Goal: Information Seeking & Learning: Learn about a topic

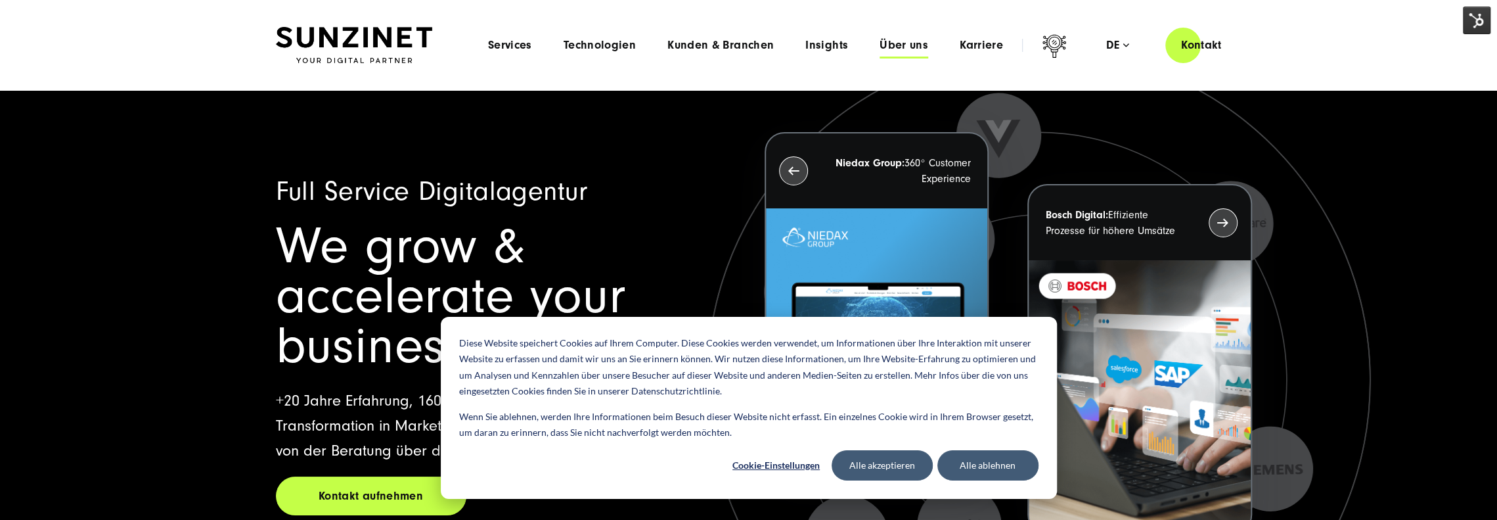
click at [904, 49] on span "Über uns" at bounding box center [904, 45] width 49 height 13
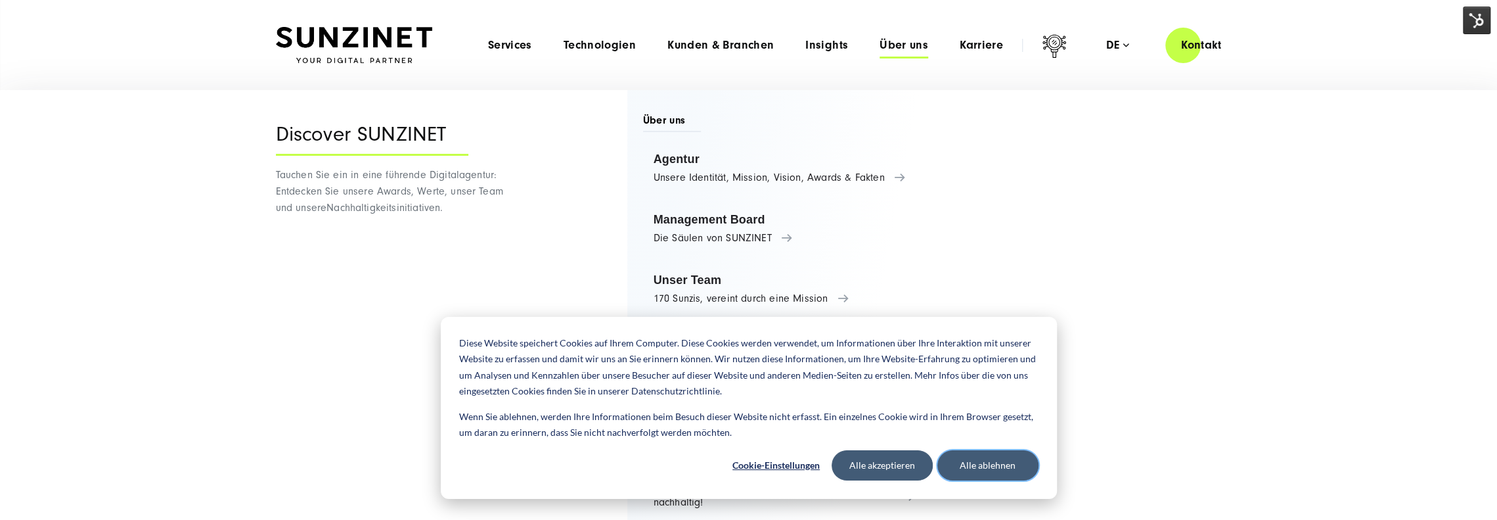
click at [991, 462] on button "Alle ablehnen" at bounding box center [987, 465] width 101 height 30
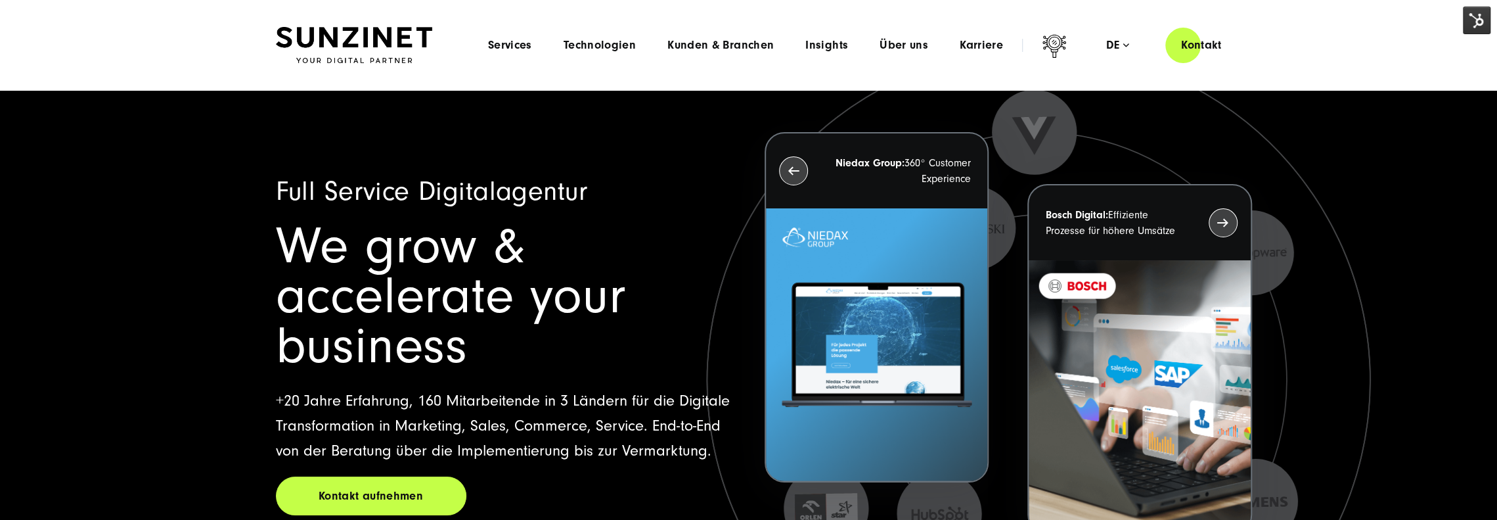
click at [900, 56] on div "Menu Services Menu Full Service Digitalagentur Wir lösen komplexe Herausforderu…" at bounding box center [854, 44] width 765 height 37
click at [901, 53] on div "Menu Services Menu Full Service Digitalagentur Wir lösen komplexe Herausforderu…" at bounding box center [854, 44] width 765 height 37
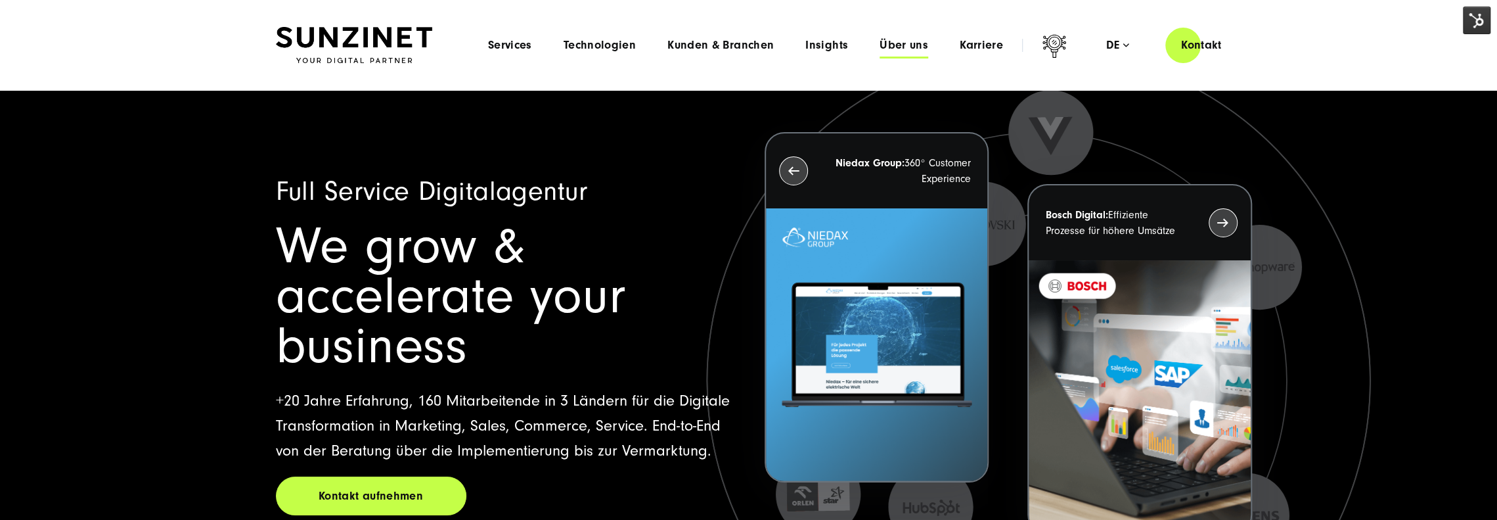
click at [908, 46] on span "Über uns" at bounding box center [904, 45] width 49 height 13
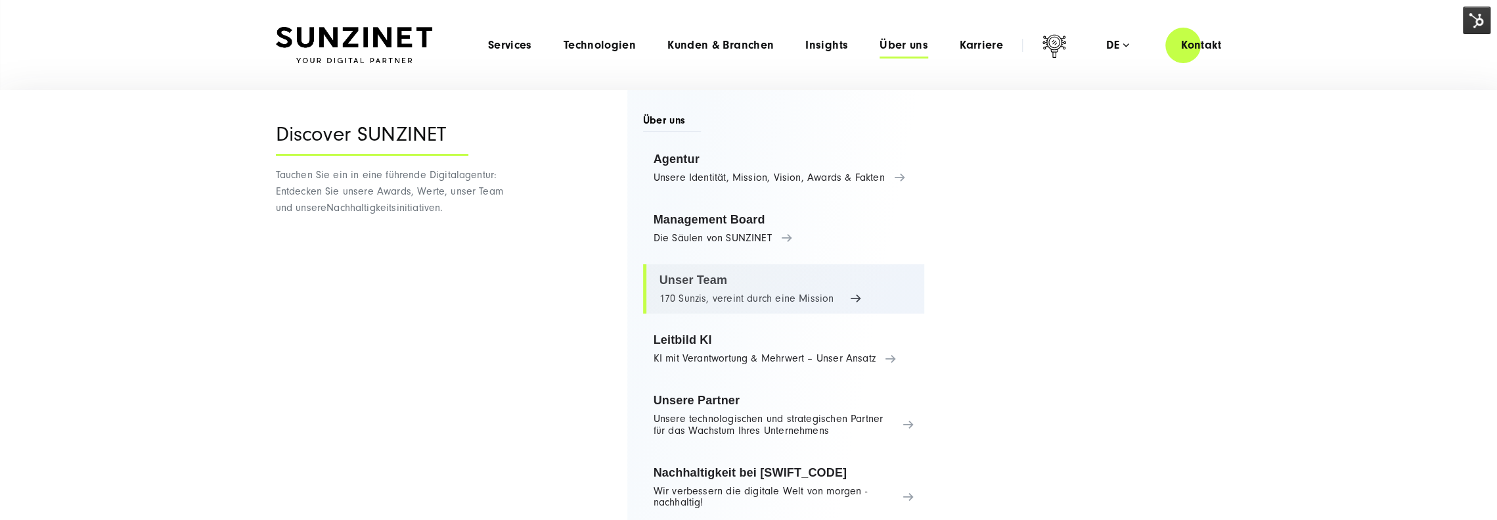
click at [705, 277] on link "Unser Team 170 Sunzis, vereint durch eine Mission" at bounding box center [784, 289] width 282 height 50
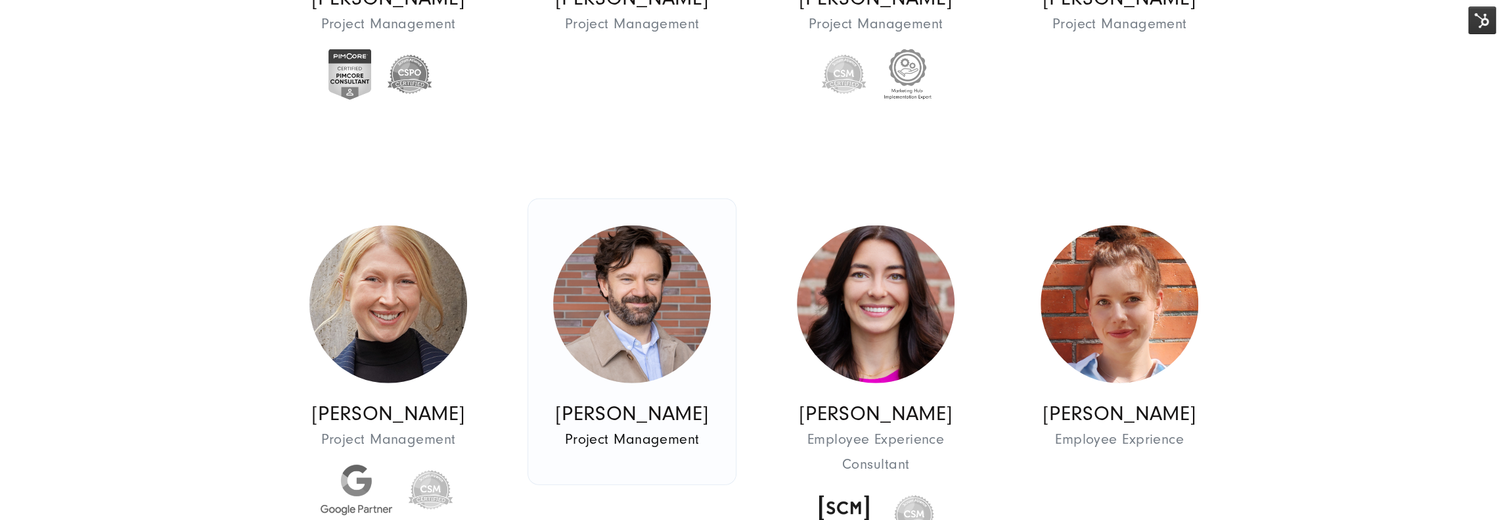
scroll to position [3087, 0]
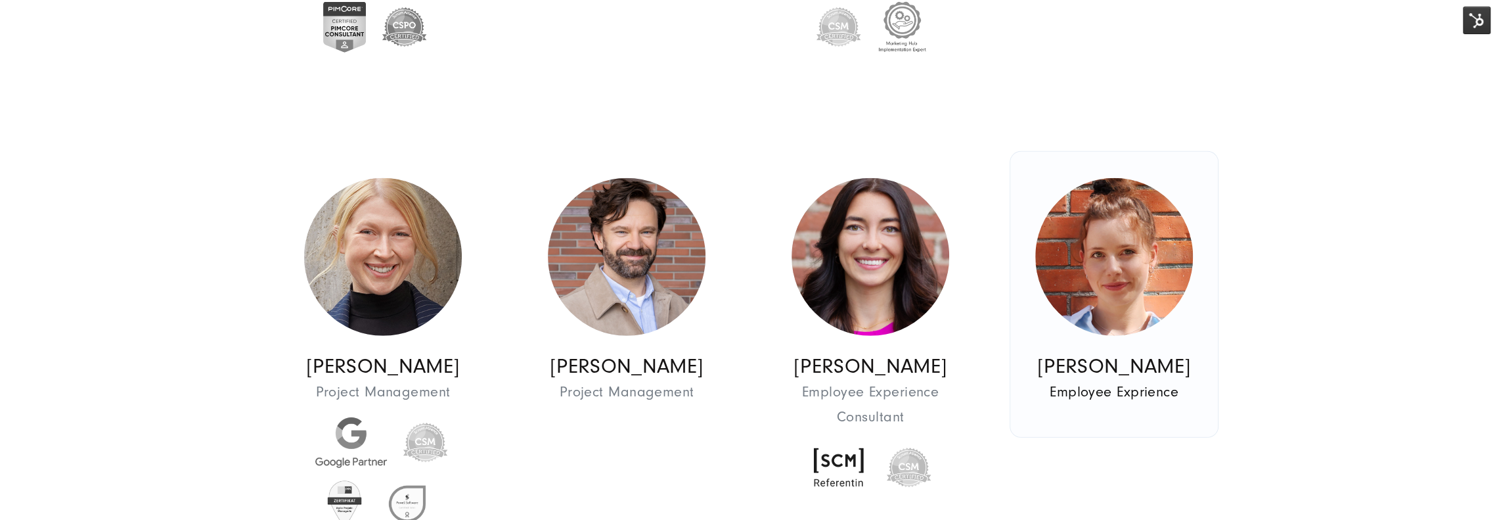
click at [1097, 244] on img at bounding box center [1114, 257] width 158 height 158
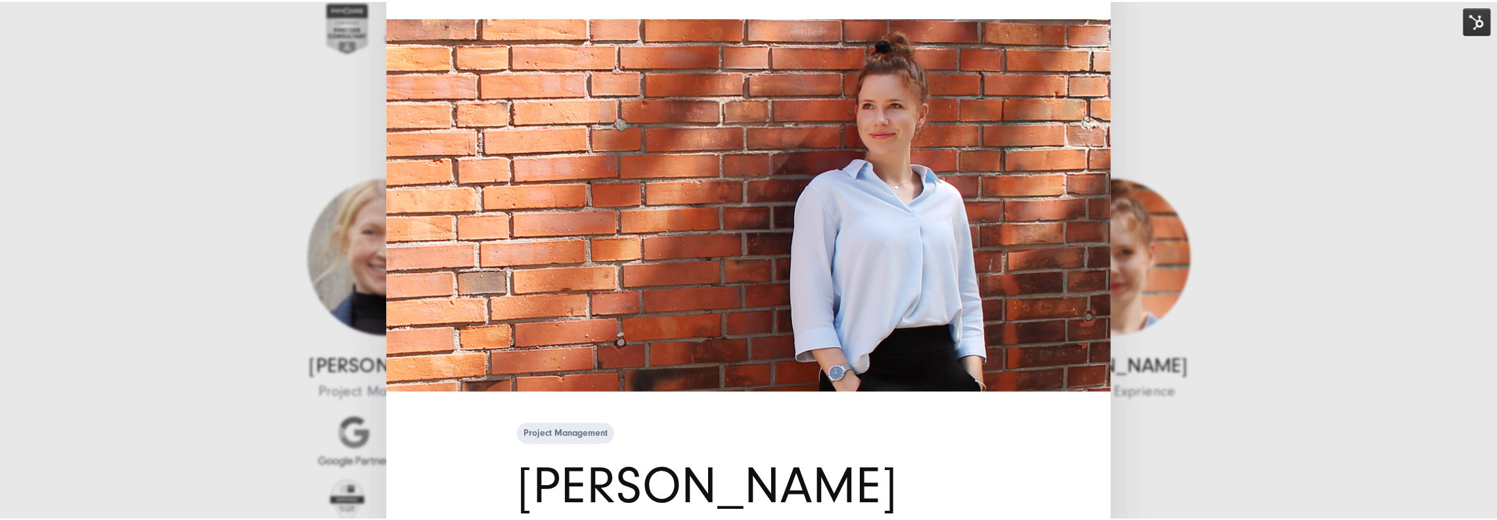
scroll to position [0, 0]
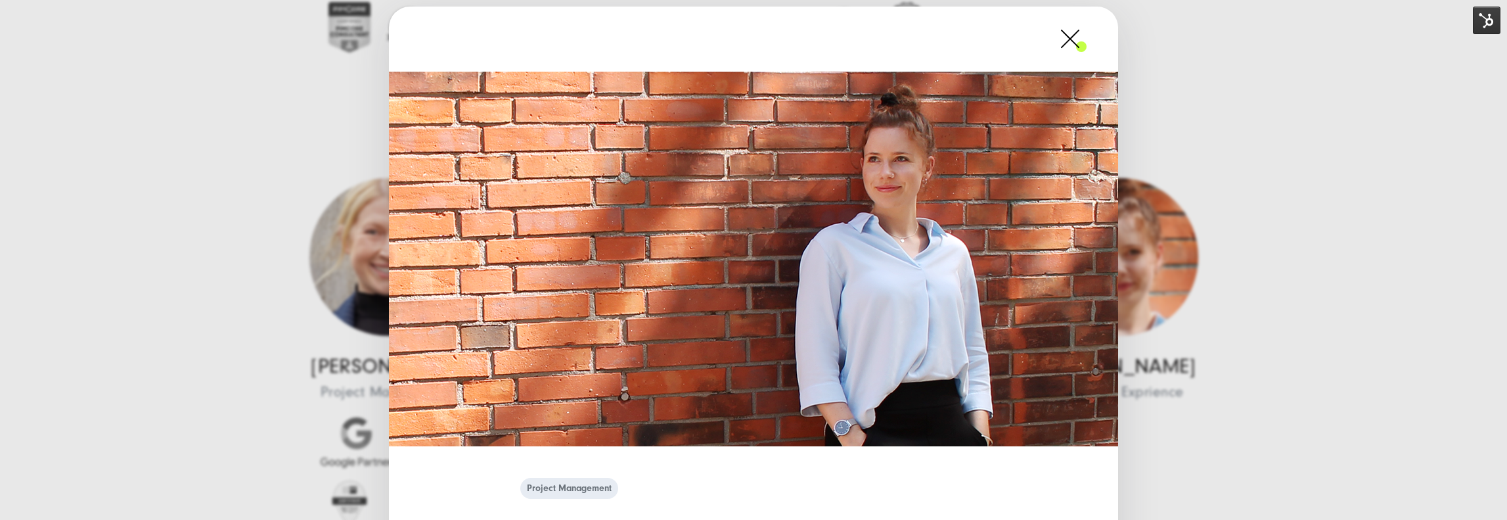
click at [1086, 37] on span at bounding box center [1086, 38] width 0 height 33
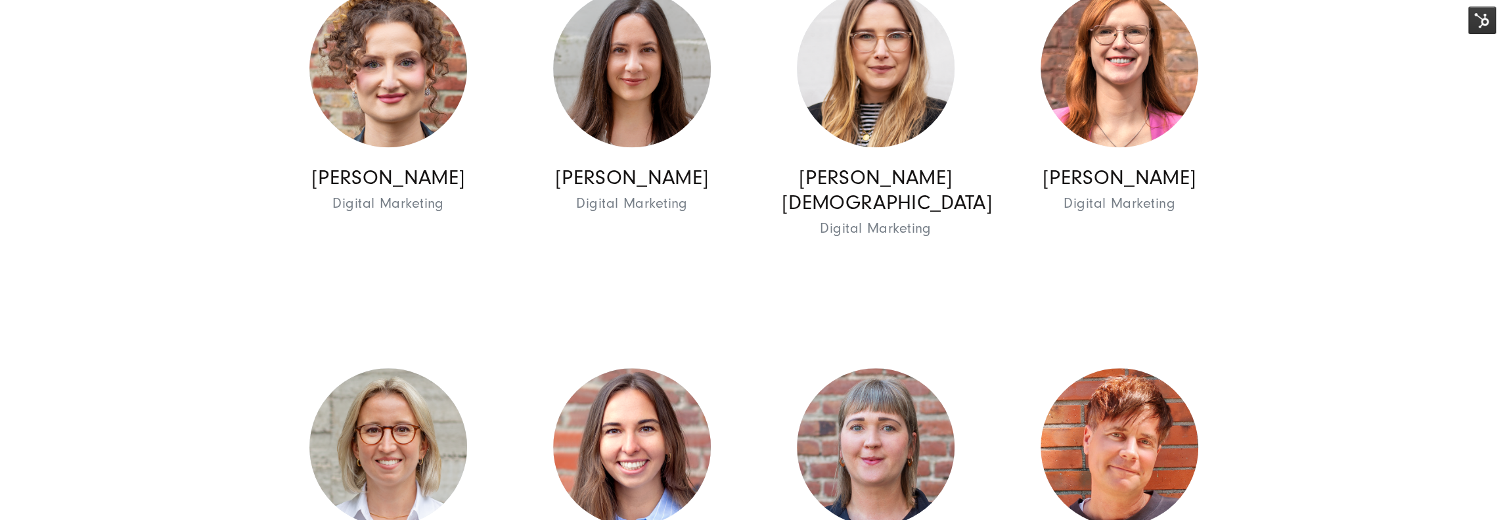
scroll to position [5518, 0]
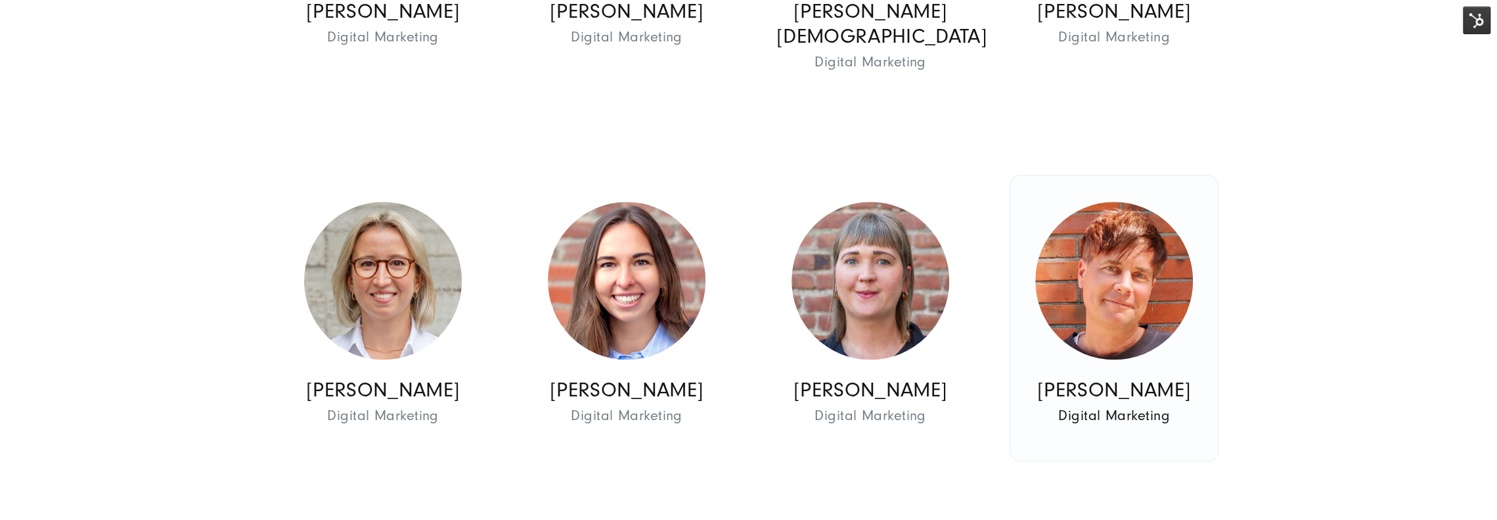
click at [1114, 264] on img at bounding box center [1114, 281] width 158 height 158
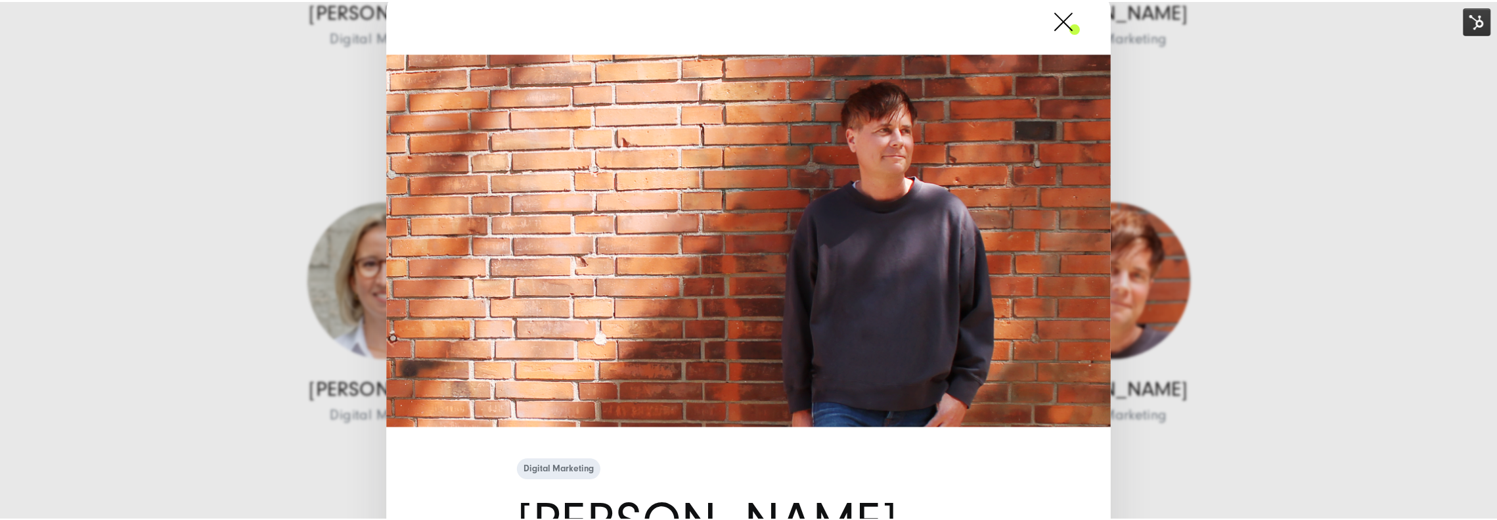
scroll to position [0, 0]
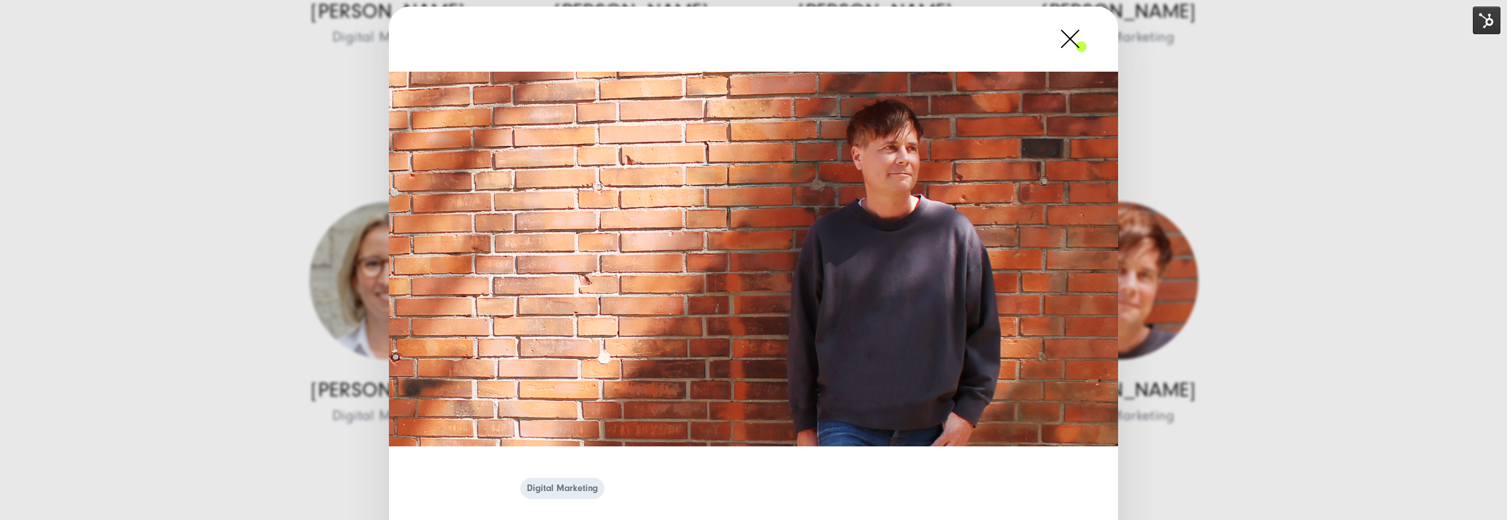
click at [1086, 51] on span at bounding box center [1086, 38] width 0 height 33
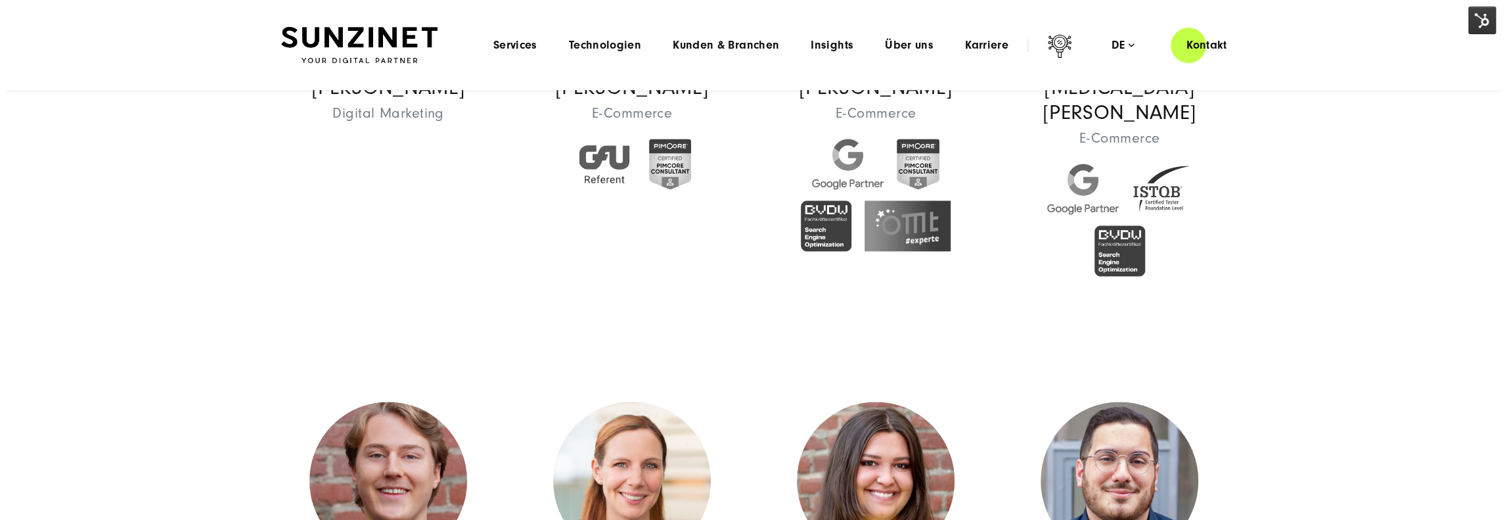
scroll to position [5912, 0]
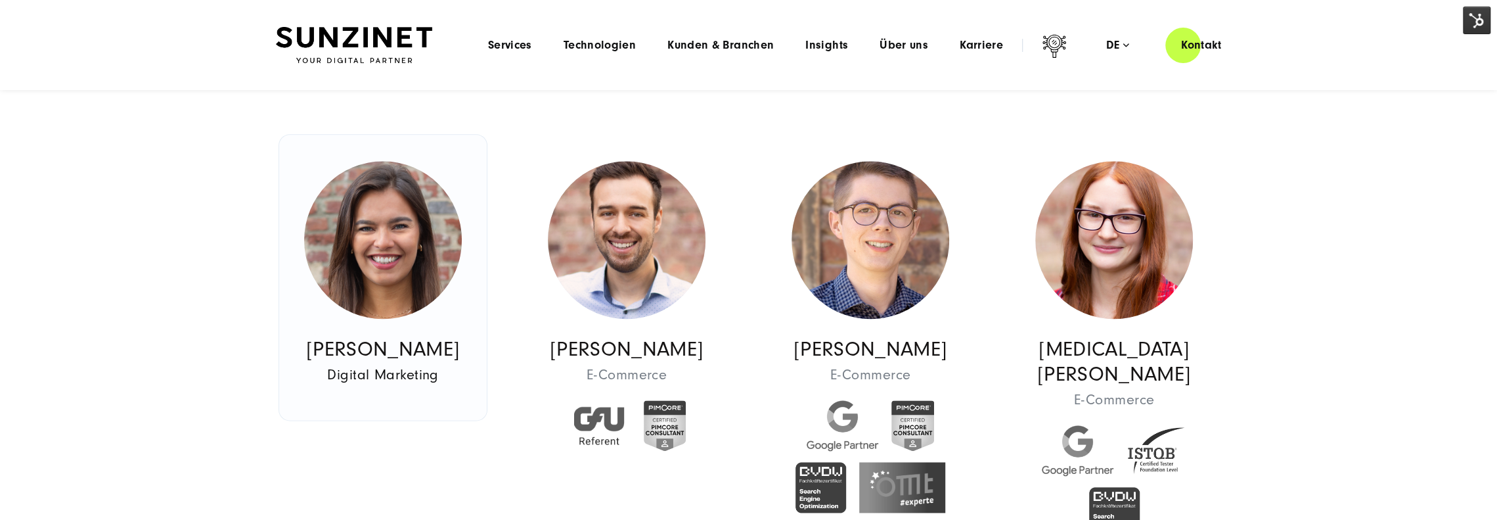
click at [399, 275] on img at bounding box center [383, 240] width 158 height 158
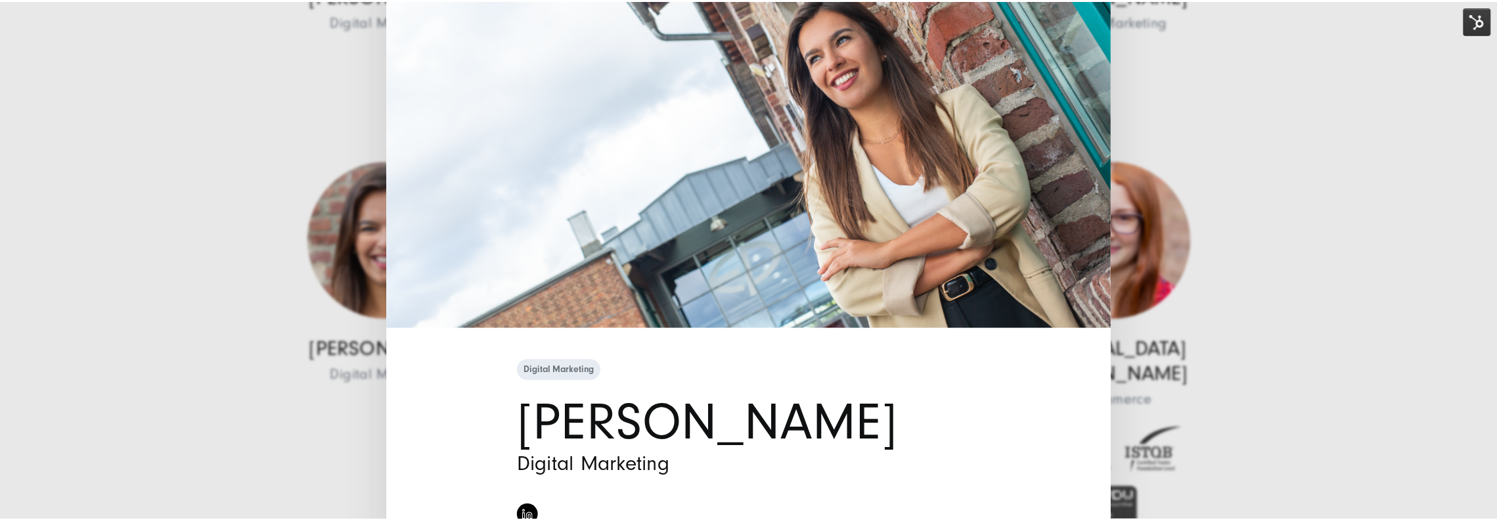
scroll to position [9, 0]
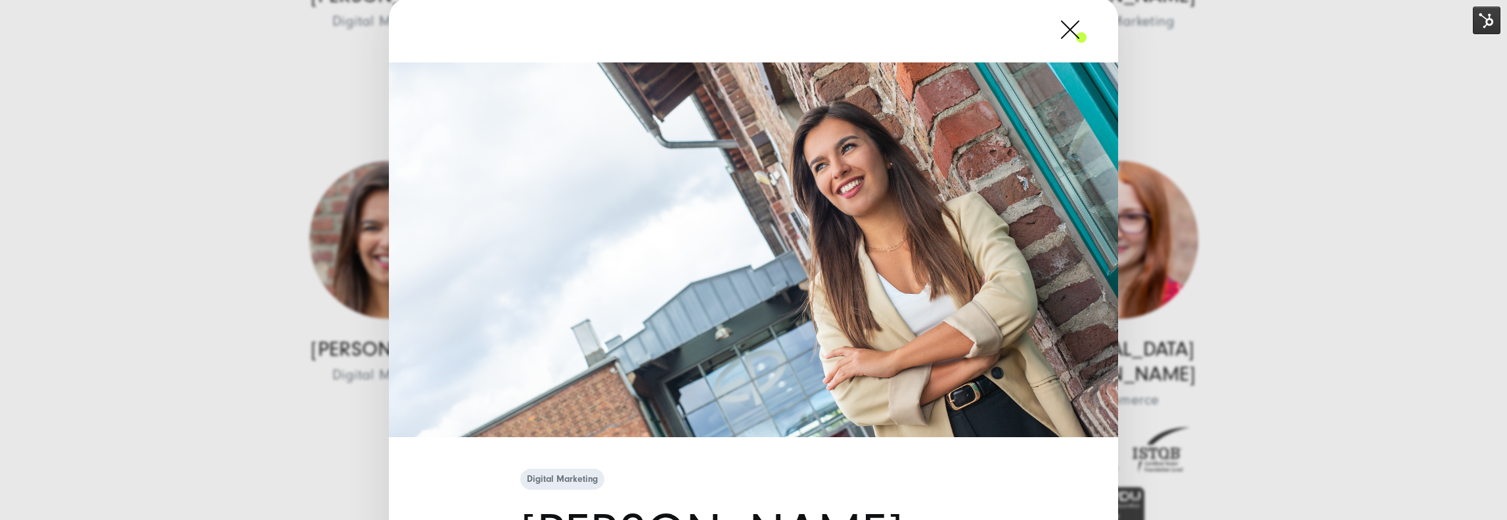
click at [1086, 33] on span at bounding box center [1086, 29] width 0 height 33
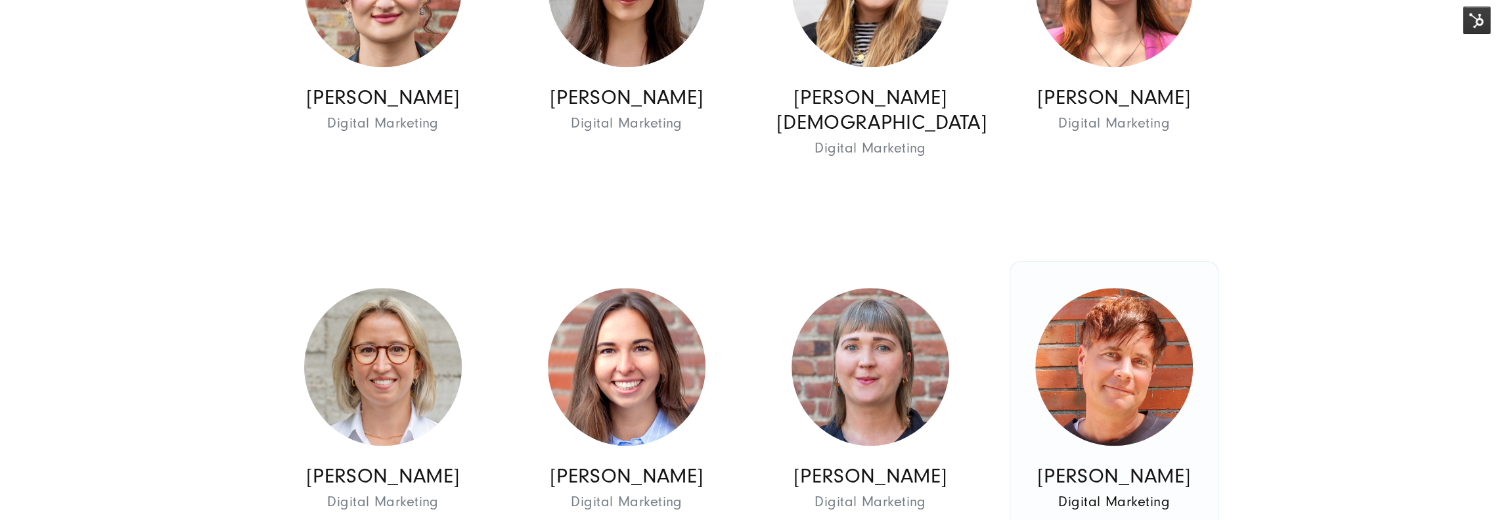
scroll to position [5649, 0]
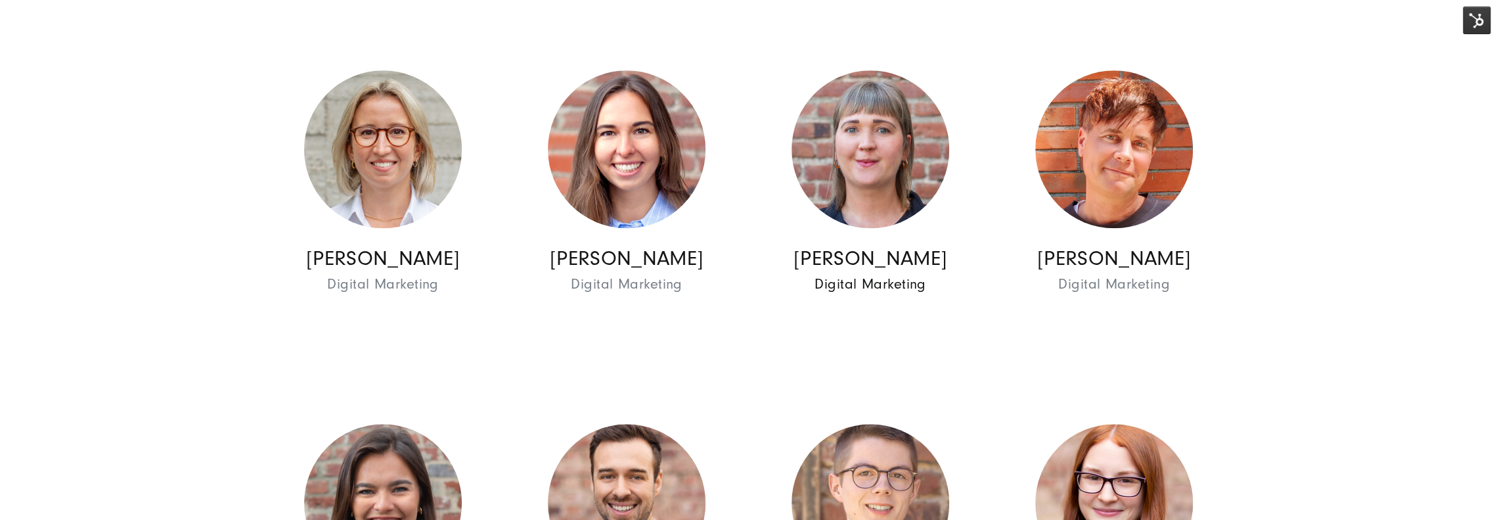
click at [824, 144] on img at bounding box center [871, 149] width 158 height 158
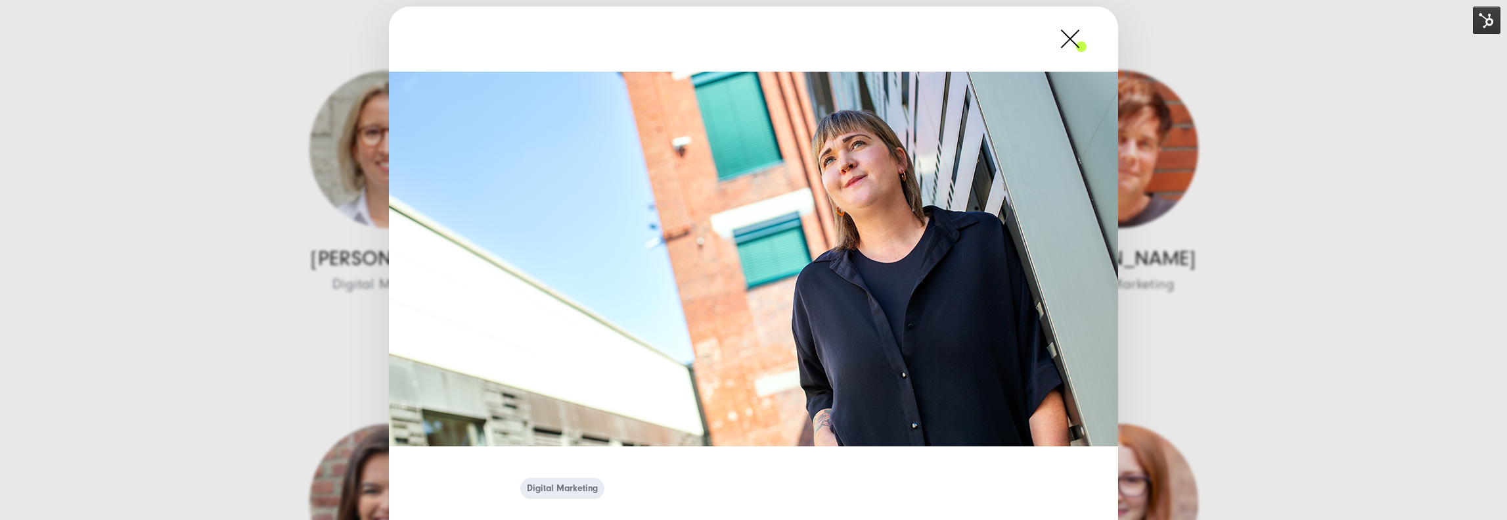
click at [1086, 45] on span at bounding box center [1086, 38] width 0 height 33
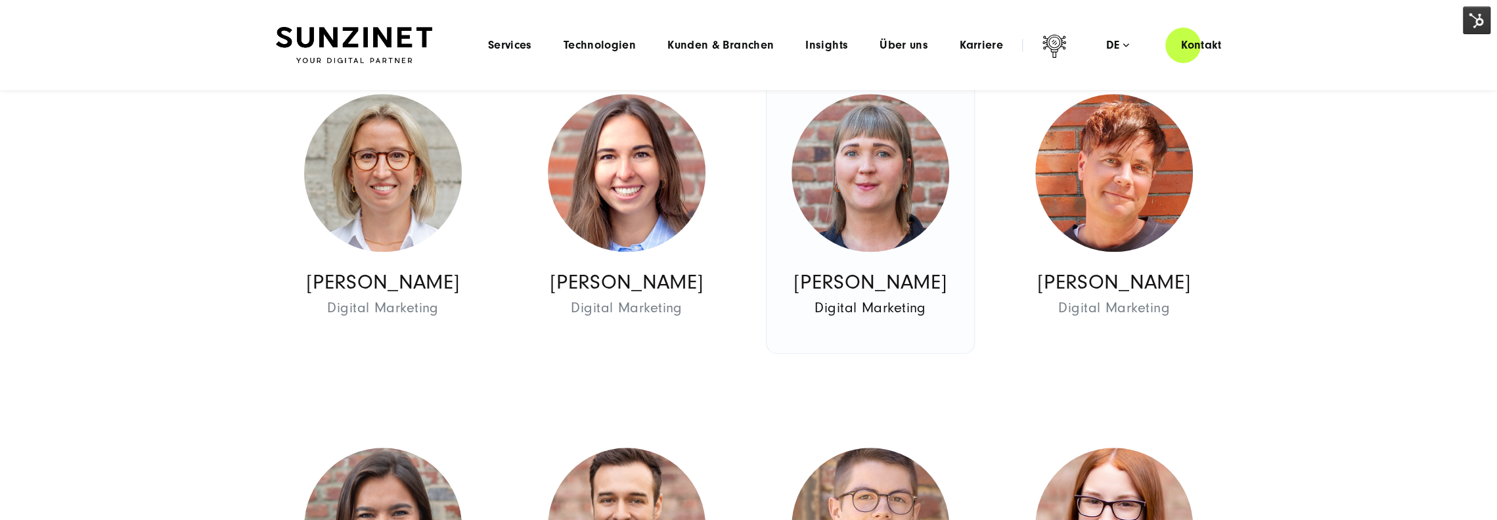
scroll to position [5452, 0]
